Goal: Task Accomplishment & Management: Manage account settings

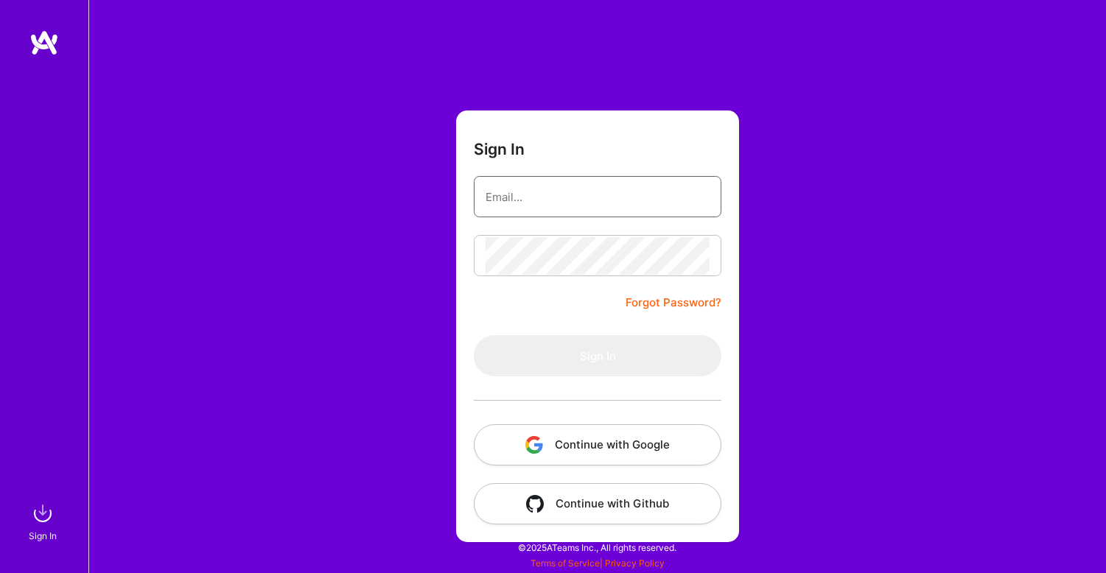
type input "[PERSON_NAME][EMAIL_ADDRESS][DOMAIN_NAME]"
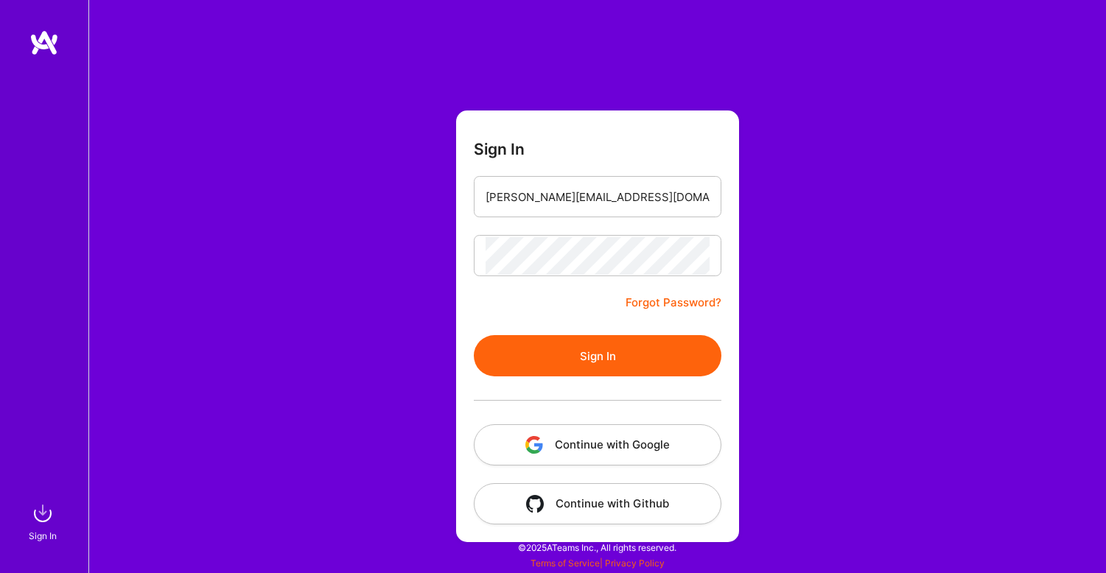
click at [607, 361] on button "Sign In" at bounding box center [598, 355] width 248 height 41
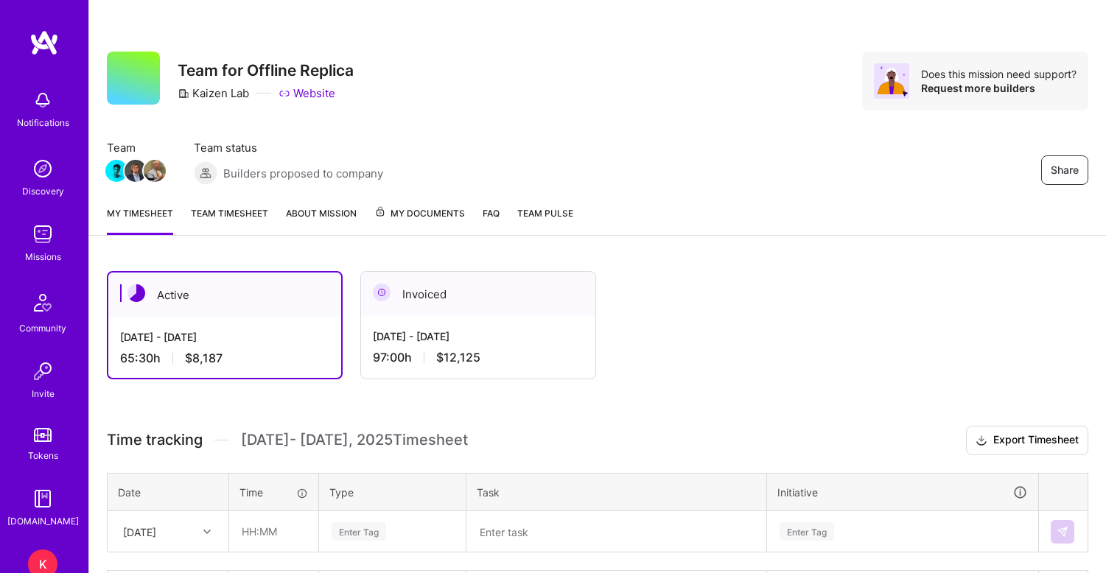
click at [239, 214] on link "Team timesheet" at bounding box center [229, 220] width 77 height 29
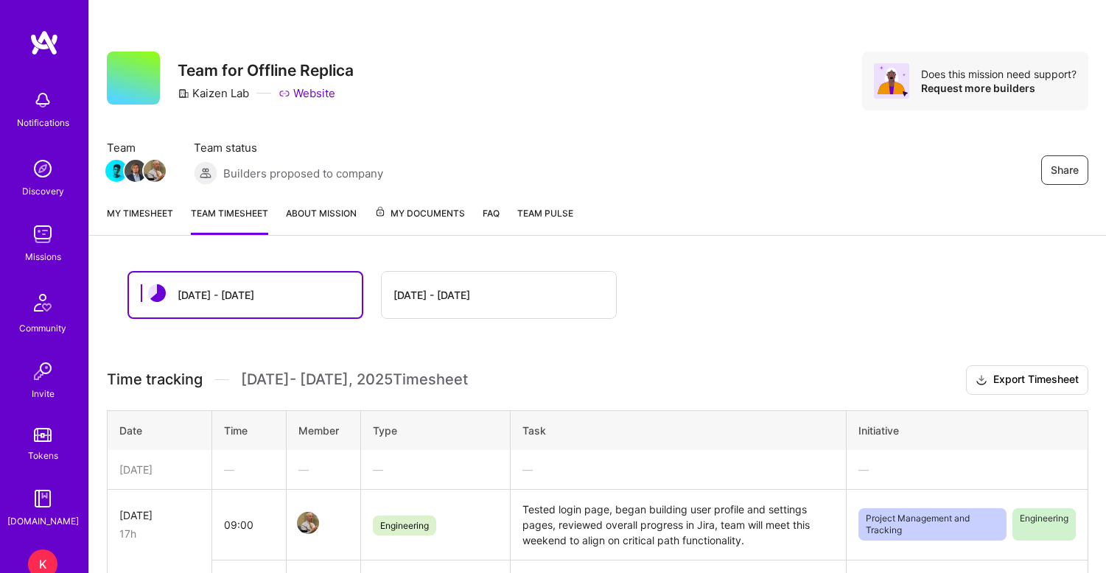
scroll to position [2, 0]
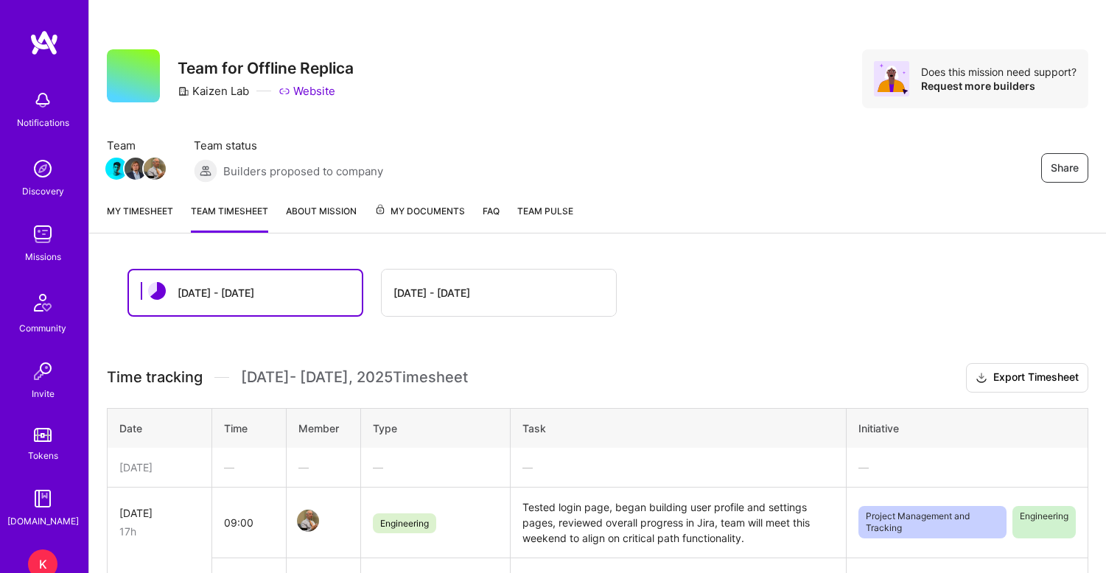
click at [135, 206] on link "My timesheet" at bounding box center [140, 217] width 66 height 29
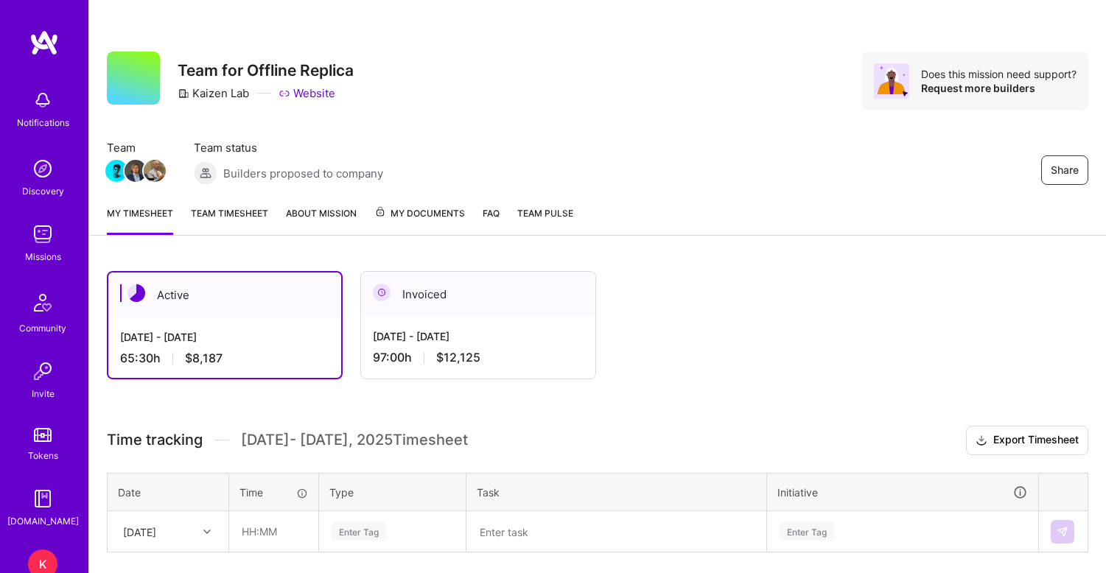
click at [428, 326] on div "[DATE] - [DATE] 97:00 h $12,125" at bounding box center [478, 347] width 234 height 60
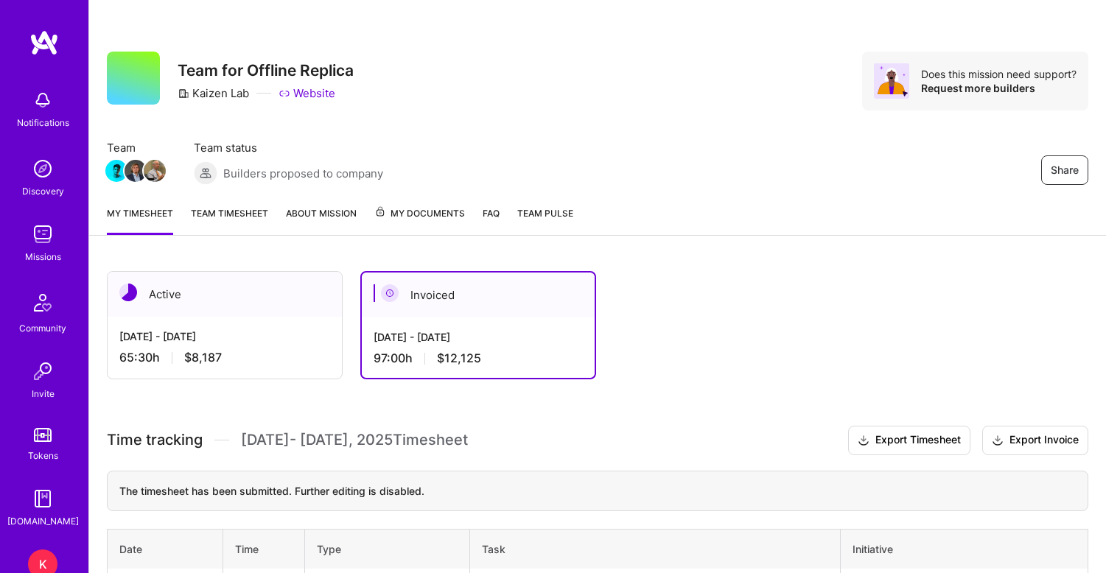
click at [200, 337] on div "[DATE] - [DATE]" at bounding box center [224, 336] width 211 height 15
